Goal: Communication & Community: Answer question/provide support

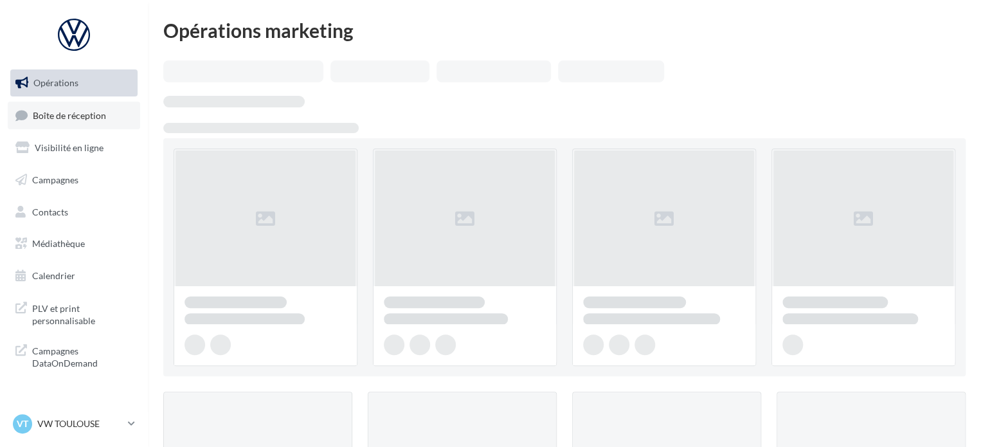
click at [116, 113] on link "Boîte de réception" at bounding box center [74, 116] width 132 height 28
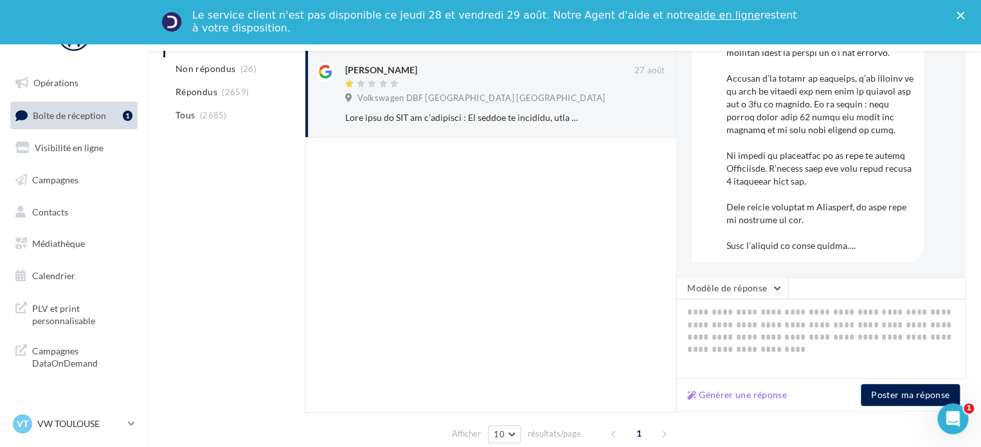
scroll to position [247, 0]
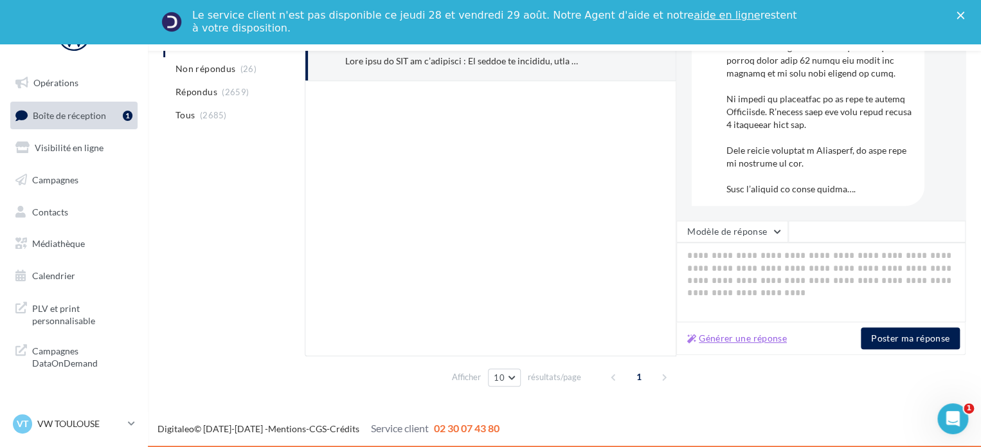
click at [741, 340] on button "Générer une réponse" at bounding box center [737, 337] width 110 height 15
type textarea "**********"
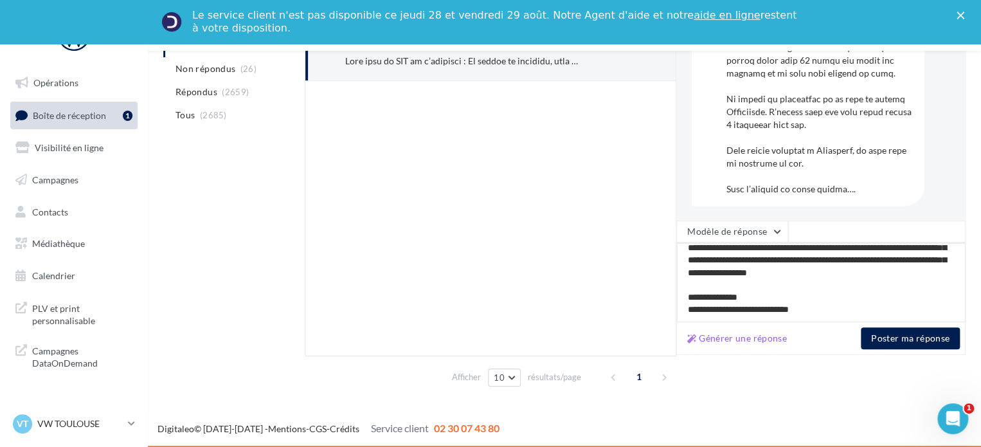
scroll to position [57, 0]
click at [923, 349] on button "Poster ma réponse" at bounding box center [910, 338] width 99 height 22
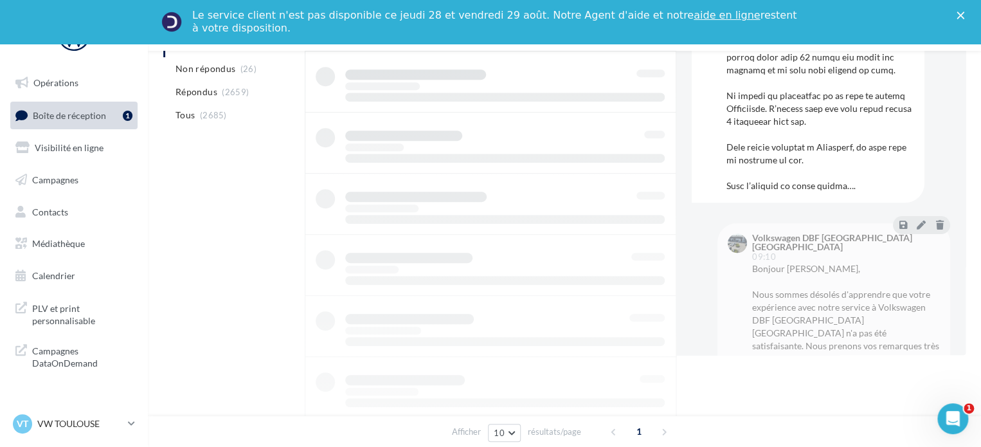
scroll to position [122, 0]
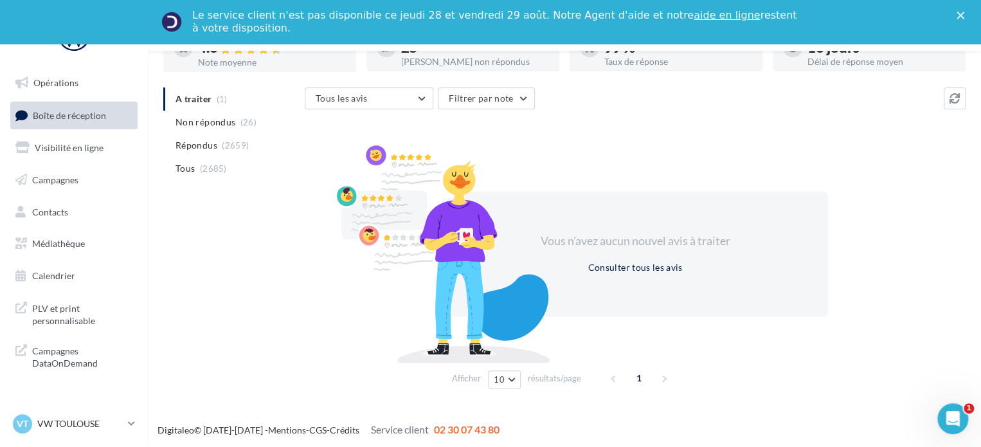
click at [964, 18] on icon "Fermer" at bounding box center [961, 16] width 8 height 8
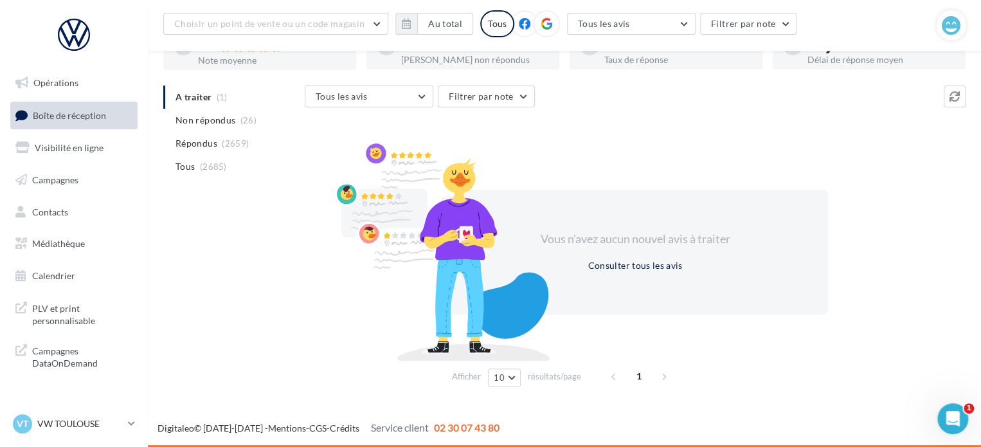
scroll to position [100, 0]
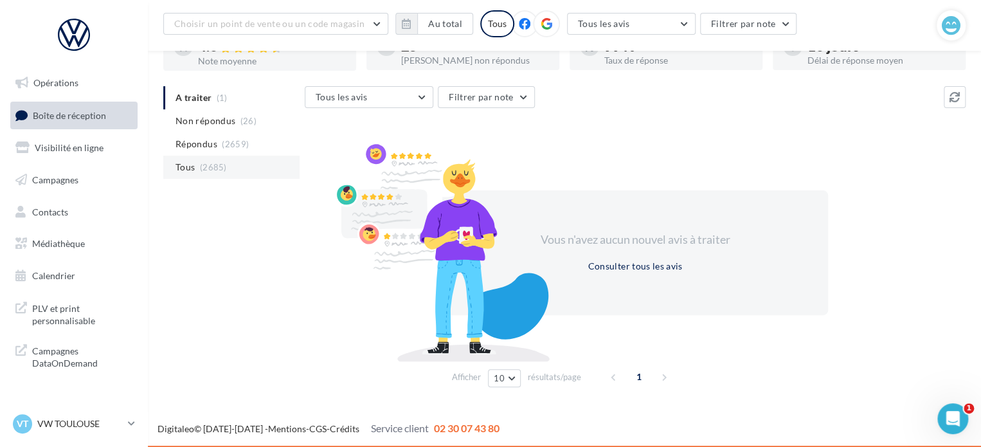
click at [176, 167] on span "Tous" at bounding box center [185, 167] width 19 height 13
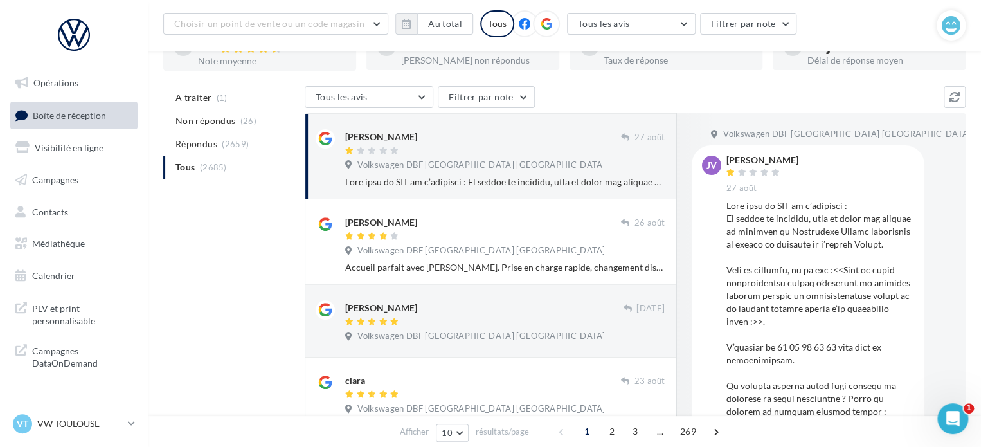
click at [391, 161] on span "Volkswagen DBF [GEOGRAPHIC_DATA] [GEOGRAPHIC_DATA]" at bounding box center [481, 165] width 248 height 12
click at [383, 168] on span "Volkswagen DBF [GEOGRAPHIC_DATA] [GEOGRAPHIC_DATA]" at bounding box center [481, 165] width 248 height 12
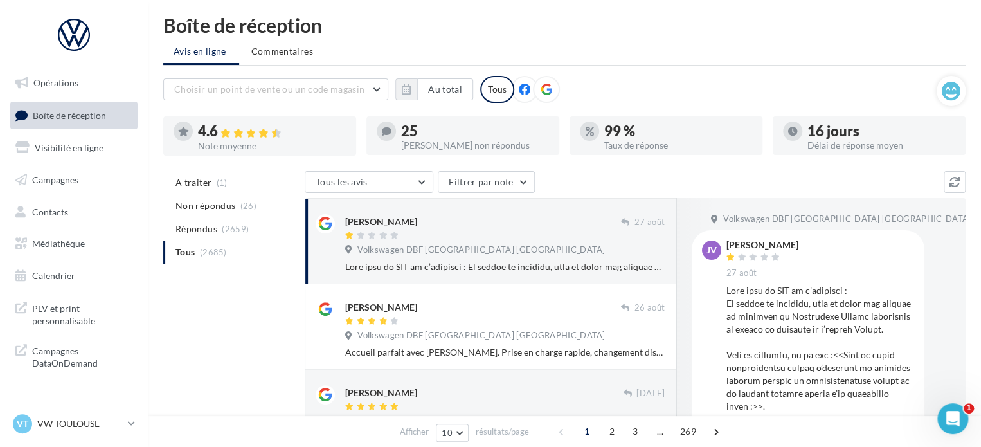
scroll to position [0, 0]
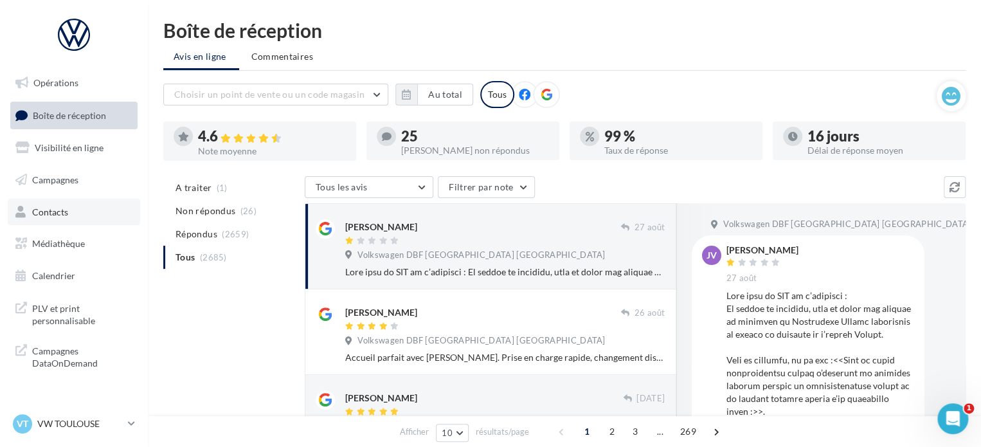
click at [77, 209] on link "Contacts" at bounding box center [74, 212] width 132 height 27
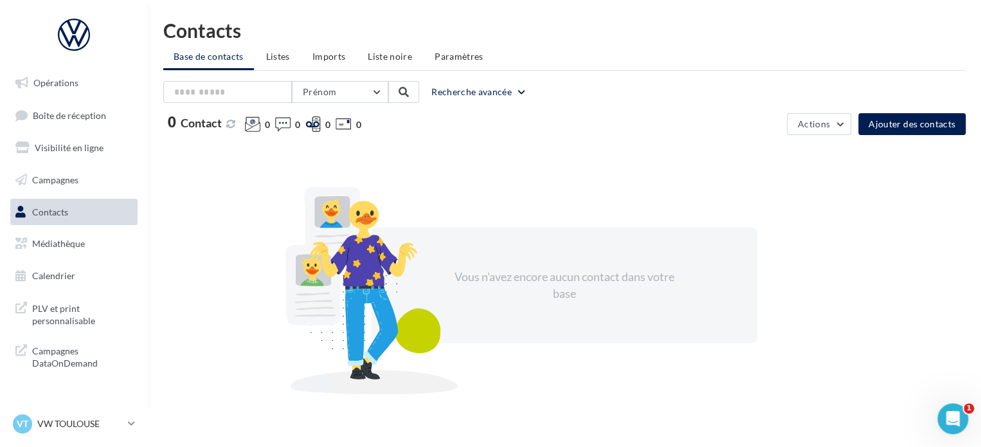
click at [89, 115] on span "Boîte de réception" at bounding box center [69, 114] width 73 height 11
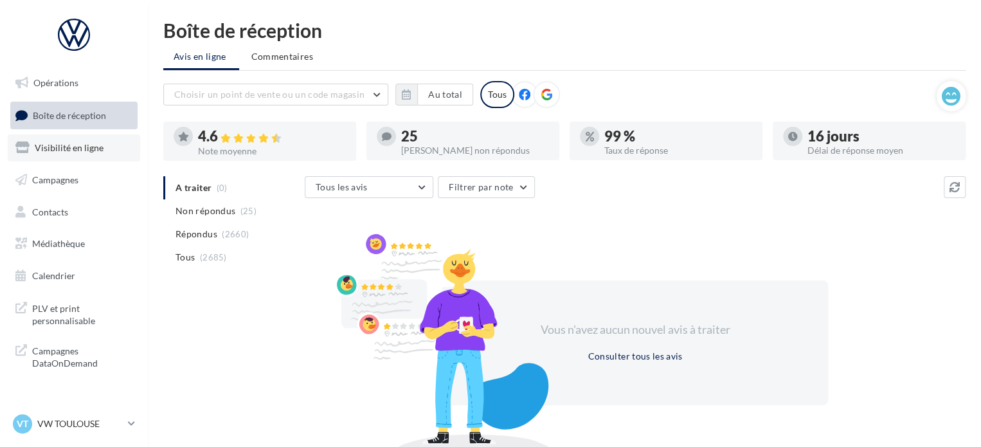
click at [87, 154] on link "Visibilité en ligne" at bounding box center [74, 147] width 132 height 27
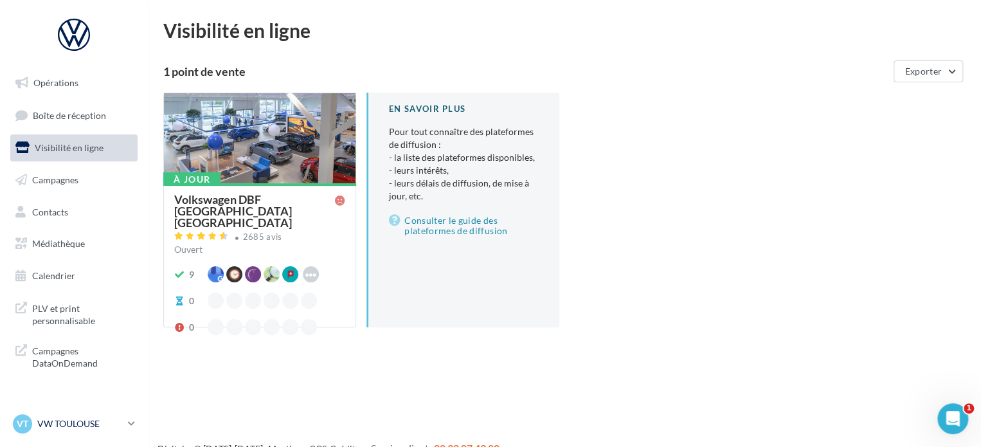
click at [103, 424] on p "VW TOULOUSE" at bounding box center [80, 423] width 86 height 13
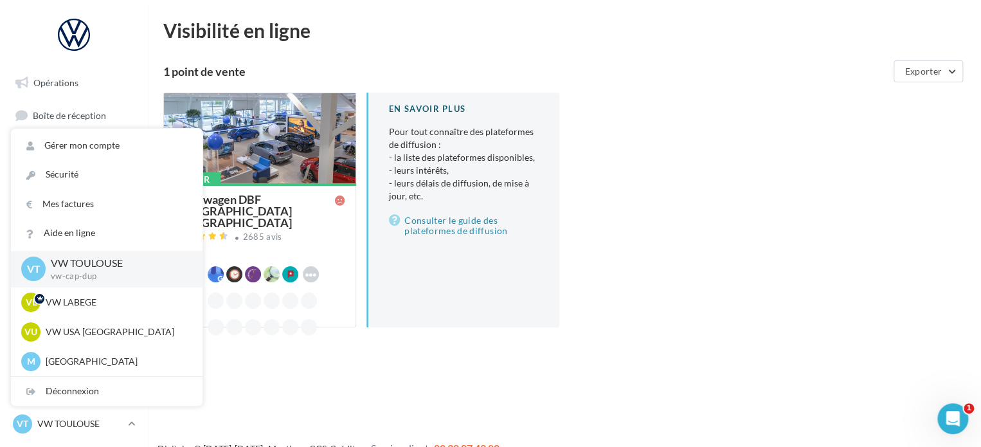
click at [262, 378] on div "Opérations Boîte de réception Visibilité en ligne Campagnes Contacts Médiathèqu…" at bounding box center [490, 244] width 981 height 447
